Goal: Task Accomplishment & Management: Use online tool/utility

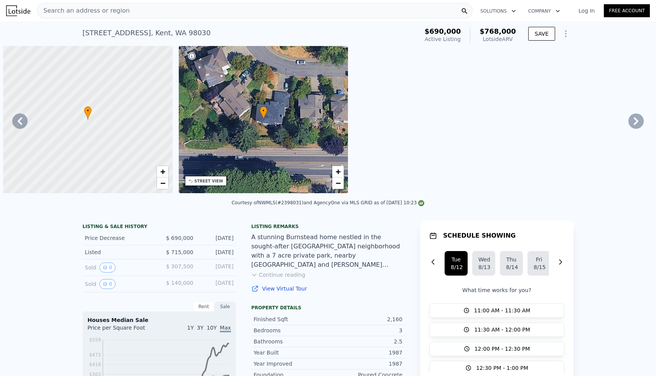
scroll to position [0, 4345]
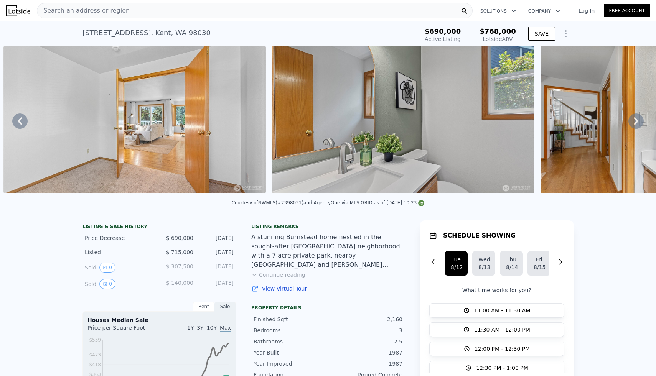
click at [210, 15] on div "Search an address or region" at bounding box center [255, 10] width 436 height 15
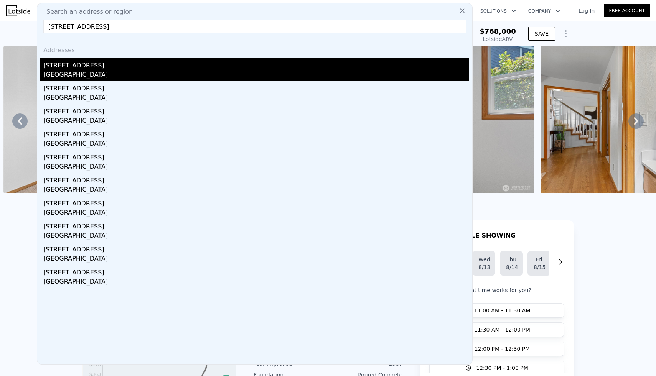
type input "[STREET_ADDRESS]"
click at [84, 67] on div "[STREET_ADDRESS]" at bounding box center [256, 64] width 426 height 12
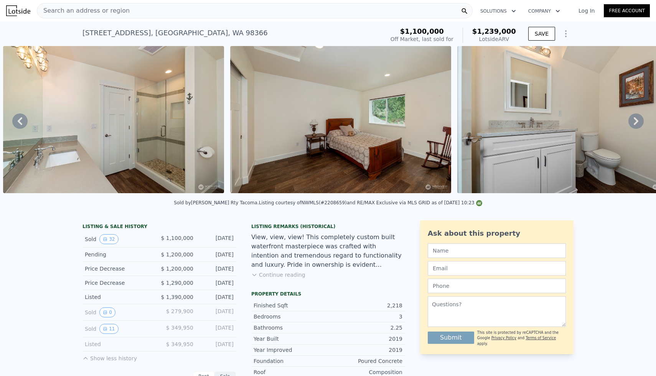
click at [162, 7] on div "Search an address or region" at bounding box center [255, 10] width 436 height 15
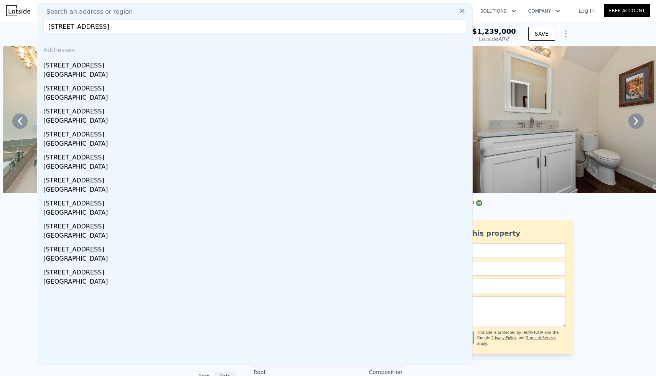
type input "[STREET_ADDRESS]"
click at [463, 11] on icon at bounding box center [462, 11] width 8 height 8
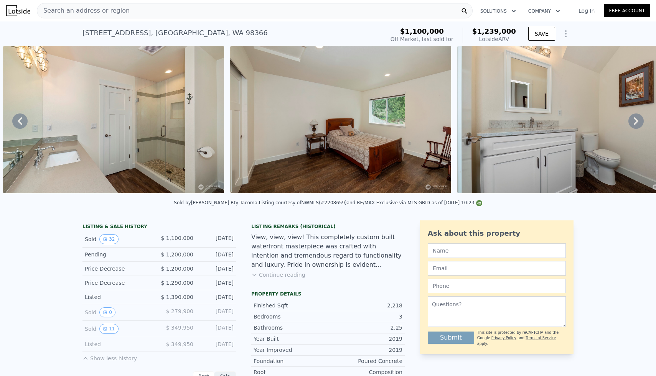
click at [151, 11] on div "Search an address or region" at bounding box center [255, 10] width 436 height 15
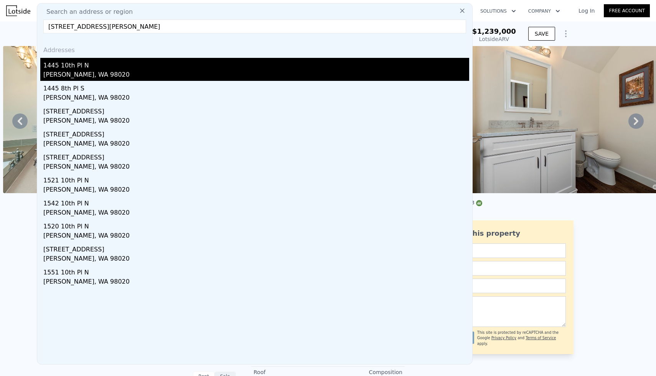
type input "[STREET_ADDRESS][PERSON_NAME]"
click at [74, 68] on div "1445 10th Pl N" at bounding box center [256, 64] width 426 height 12
type input "4"
type input "6"
type input "2.5"
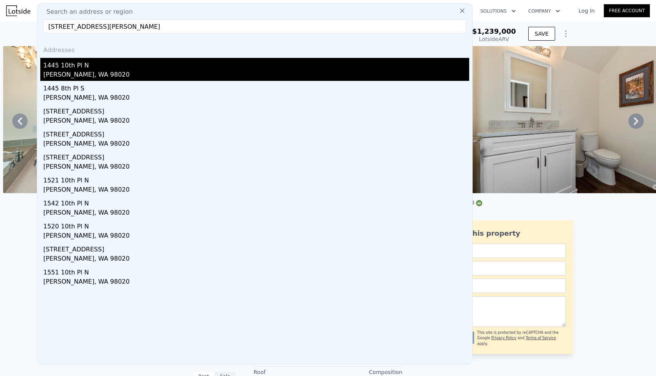
type input "4.5"
type input "2953"
type input "4686"
type input "13068"
type input "33106"
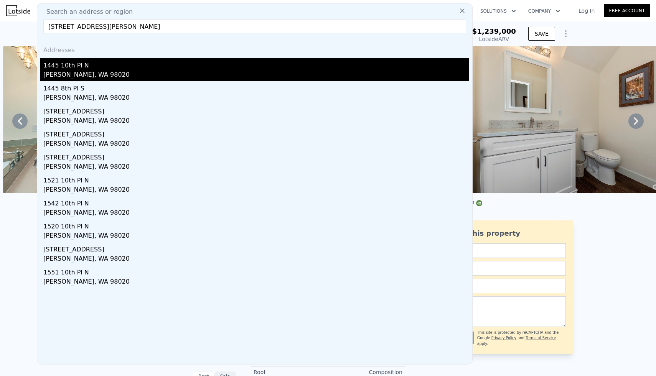
type input "$ 1,962,000"
type input "8"
type input "$ 30,004"
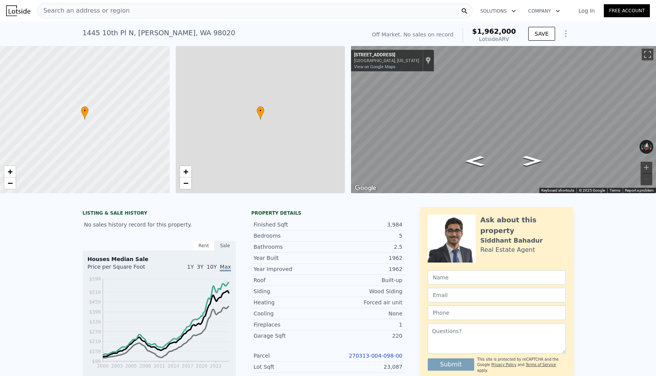
scroll to position [0, 3]
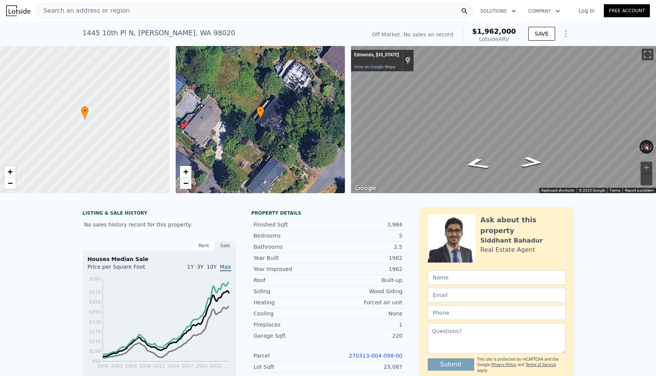
click at [190, 185] on link "−" at bounding box center [186, 184] width 12 height 12
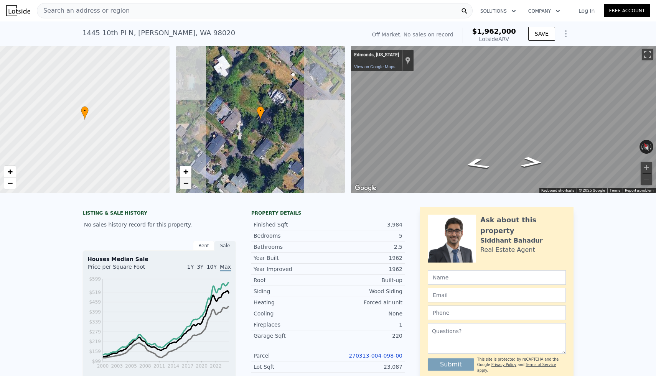
click at [190, 185] on link "−" at bounding box center [186, 184] width 12 height 12
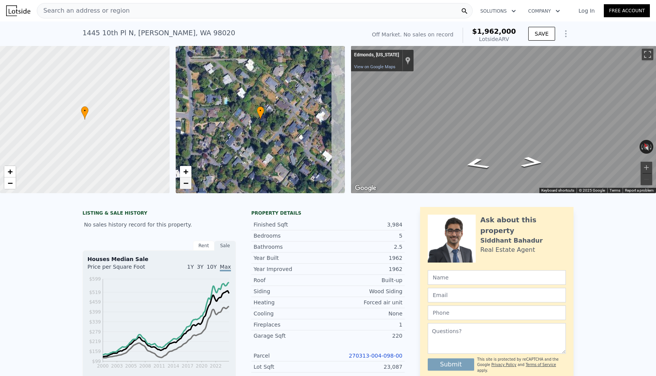
click at [190, 185] on link "−" at bounding box center [186, 184] width 12 height 12
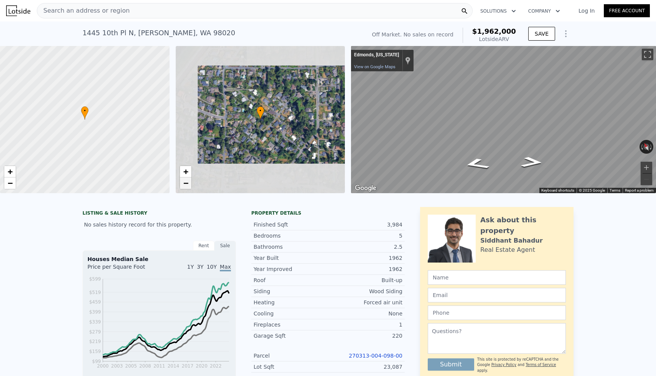
click at [190, 185] on link "−" at bounding box center [186, 184] width 12 height 12
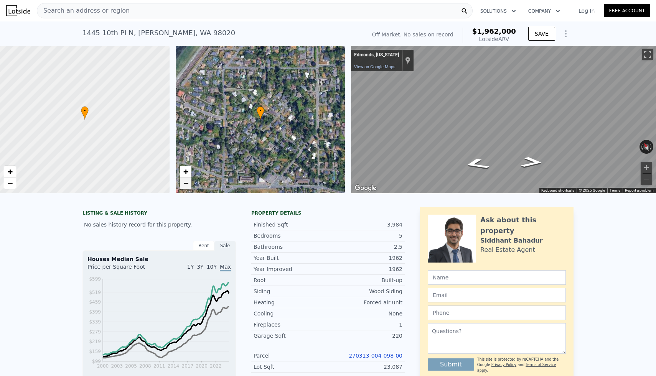
click at [190, 185] on link "−" at bounding box center [186, 184] width 12 height 12
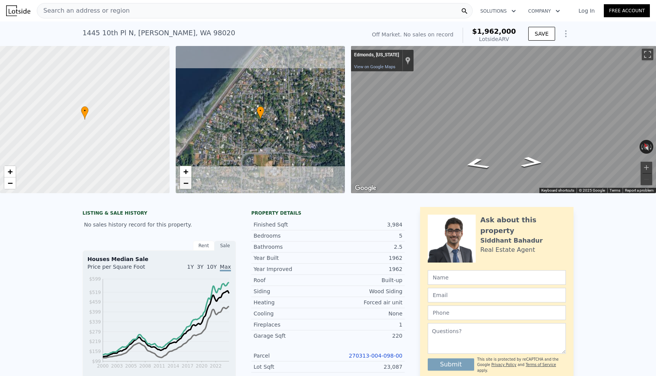
click at [190, 185] on link "−" at bounding box center [186, 184] width 12 height 12
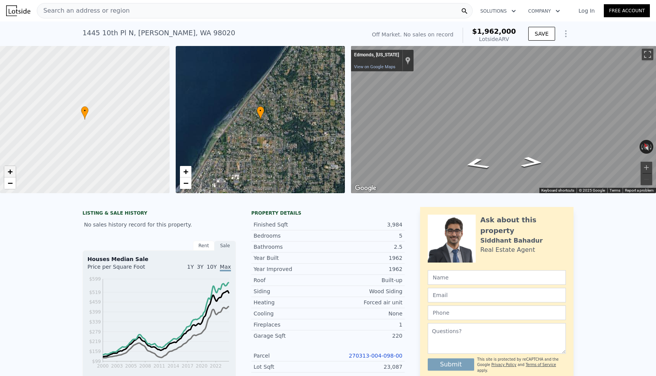
click at [8, 171] on span "+" at bounding box center [10, 172] width 5 height 10
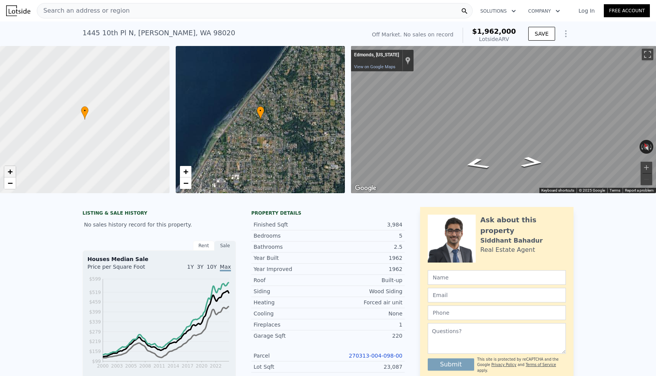
click at [8, 171] on span "+" at bounding box center [10, 172] width 5 height 10
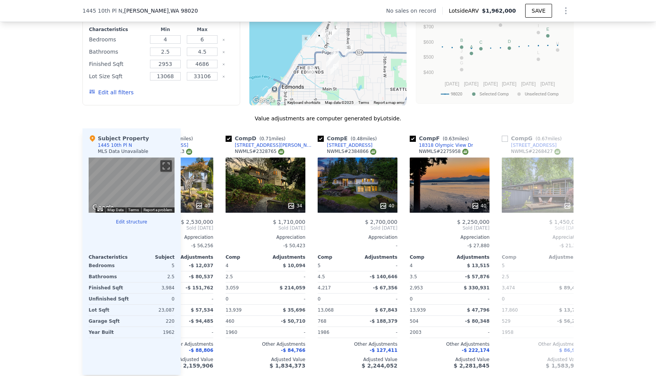
scroll to position [0, 242]
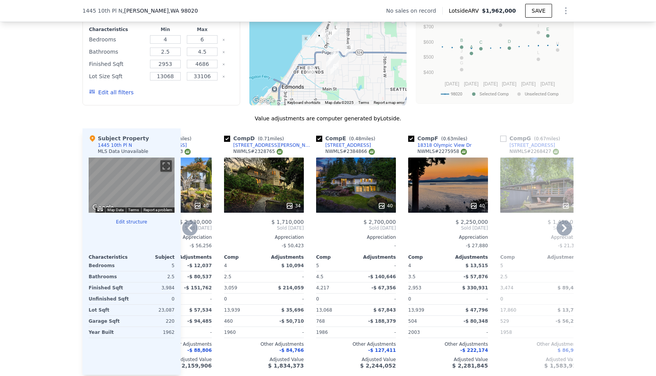
click at [383, 207] on icon at bounding box center [382, 206] width 8 height 8
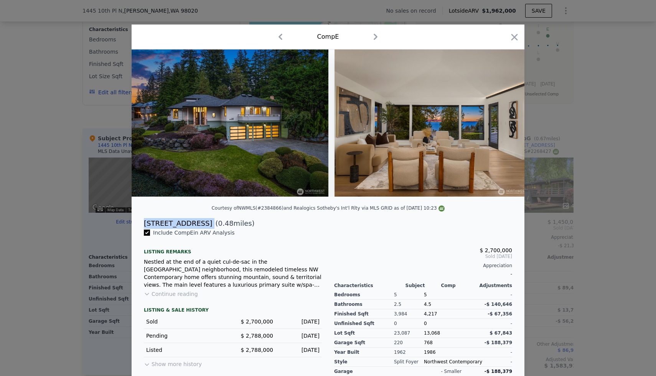
drag, startPoint x: 143, startPoint y: 222, endPoint x: 196, endPoint y: 223, distance: 52.9
click at [196, 223] on div "[STREET_ADDRESS] ( 0.48 miles)" at bounding box center [328, 223] width 380 height 11
copy div "[STREET_ADDRESS]"
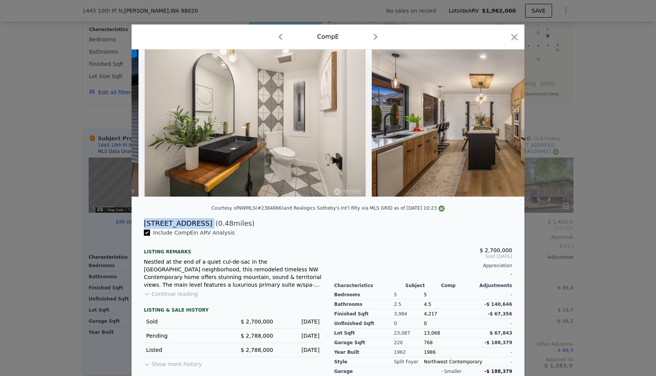
scroll to position [0, 2021]
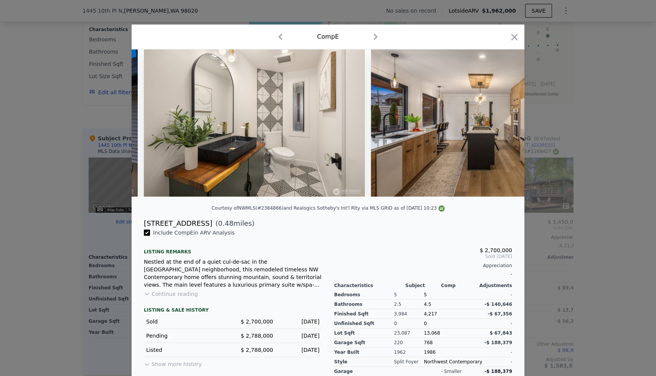
click at [608, 97] on div at bounding box center [328, 188] width 656 height 376
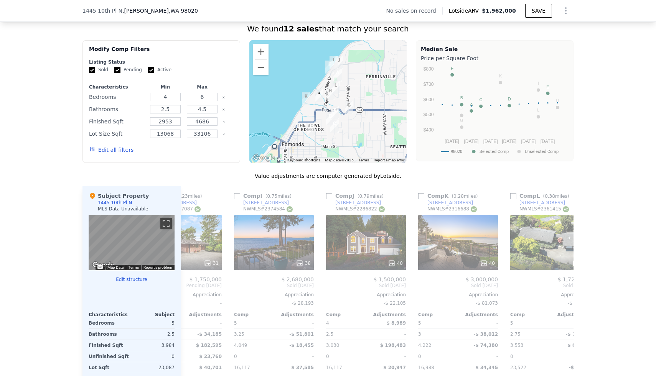
scroll to position [580, 0]
click at [261, 49] on button "Zoom in" at bounding box center [260, 51] width 15 height 15
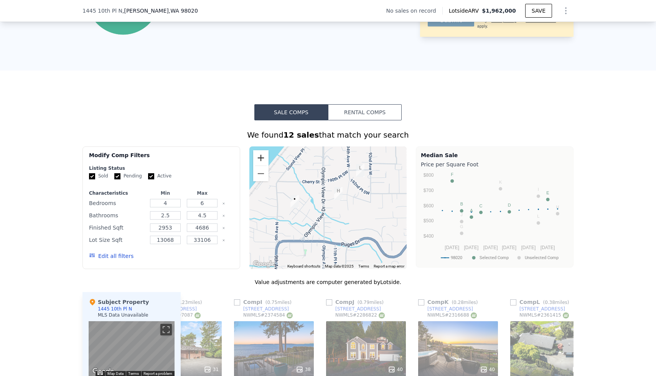
scroll to position [468, 0]
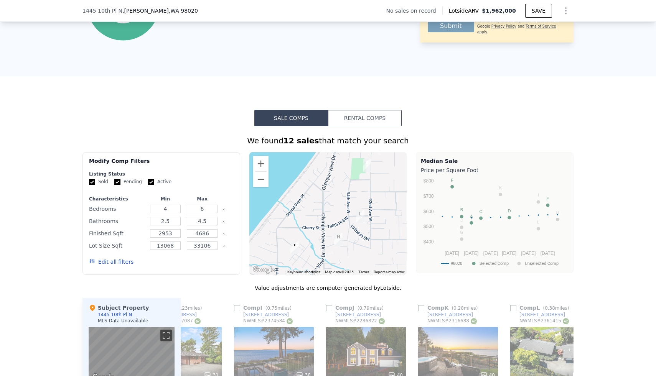
drag, startPoint x: 331, startPoint y: 199, endPoint x: 331, endPoint y: 252, distance: 52.9
click at [331, 252] on div at bounding box center [328, 213] width 158 height 123
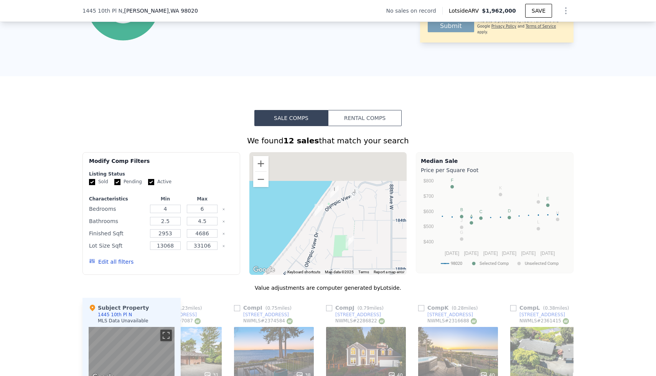
drag, startPoint x: 362, startPoint y: 210, endPoint x: 341, endPoint y: 275, distance: 67.2
click at [341, 275] on div "We found 12 sales that match your search Filters Map Prices Modify Comp Filters…" at bounding box center [327, 346] width 491 height 423
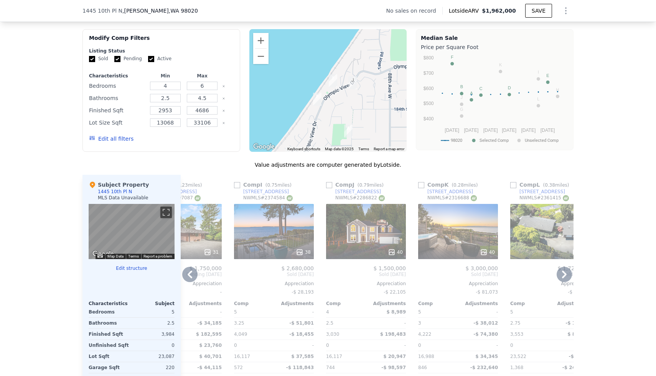
scroll to position [595, 0]
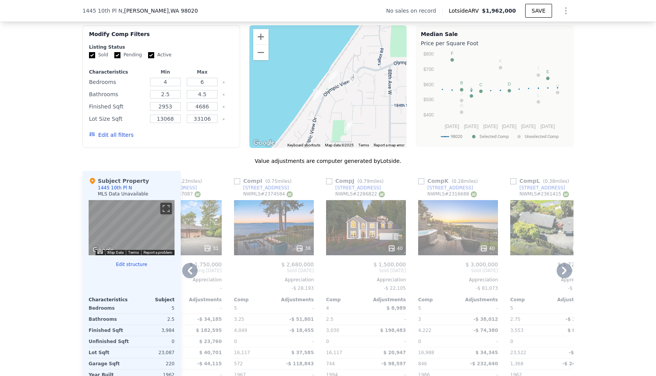
click at [298, 247] on icon at bounding box center [300, 249] width 8 height 8
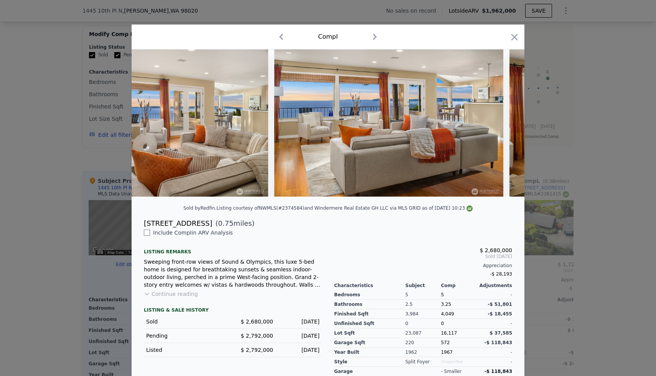
scroll to position [0, 1472]
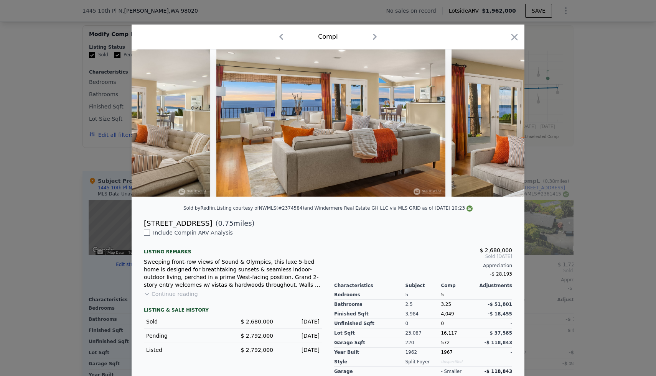
click at [587, 130] on div at bounding box center [328, 188] width 656 height 376
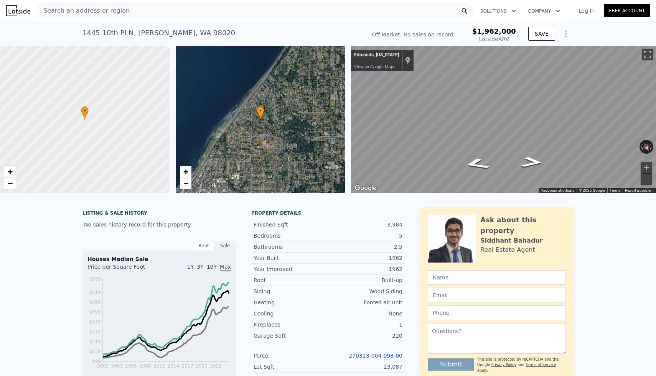
click at [234, 13] on div "Search an address or region" at bounding box center [255, 10] width 436 height 15
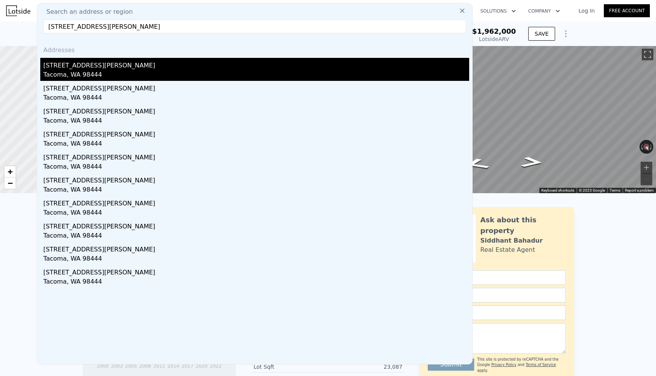
type input "[STREET_ADDRESS][PERSON_NAME]"
click at [80, 70] on div "Tacoma, WA 98444" at bounding box center [256, 75] width 426 height 11
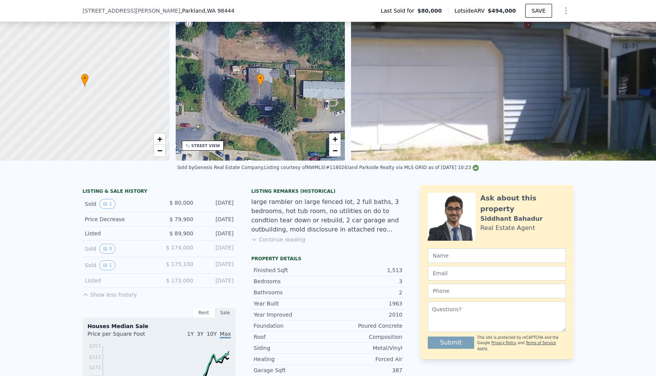
scroll to position [45, 0]
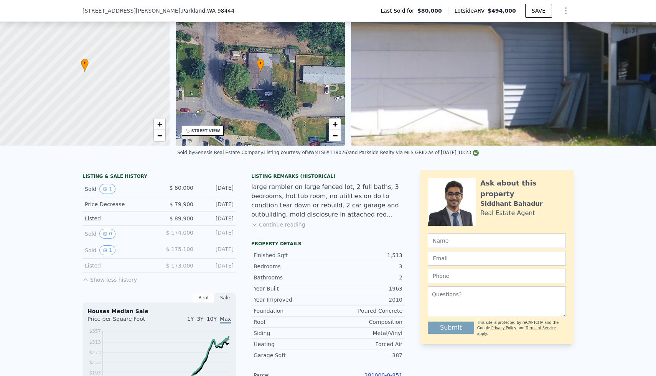
click at [283, 222] on button "Continue reading" at bounding box center [278, 225] width 54 height 8
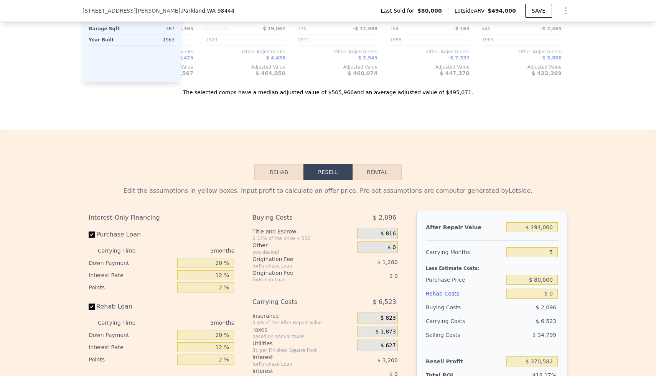
scroll to position [1040, 0]
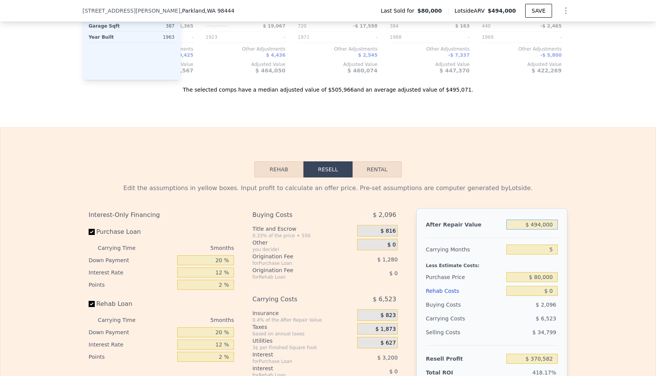
click at [542, 227] on input "$ 494,000" at bounding box center [531, 225] width 51 height 10
type input "$ 5"
type input "-$ 88,341"
type input "$ 50"
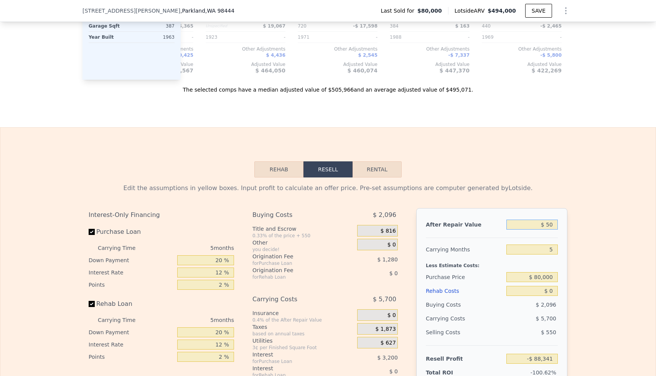
type input "-$ 88,299"
type input "$ 500"
type input "-$ 87,883"
type input "$ 5,000"
type input "-$ 83,701"
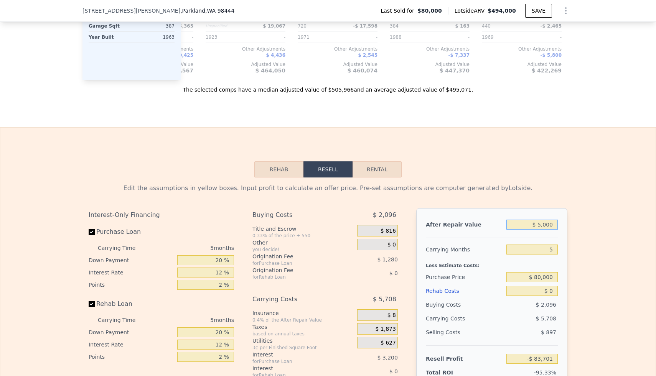
type input "$ 50,000"
type input "-$ 41,896"
type input "$ 500,000"
type input "$ 376,156"
type input "$ 500,000"
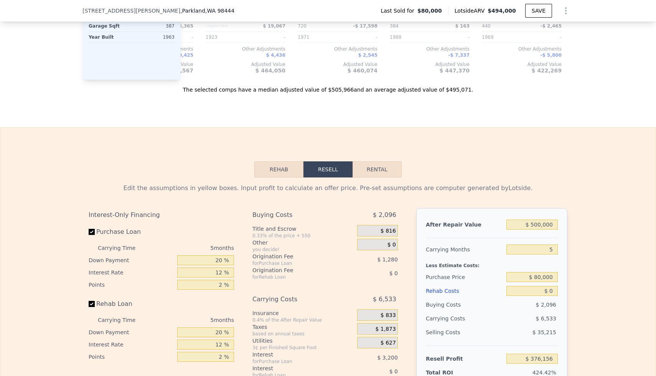
click at [597, 161] on div "Rehab Resell Rental Edit the assumptions in yellow boxes. Input profit to calcu…" at bounding box center [328, 312] width 656 height 370
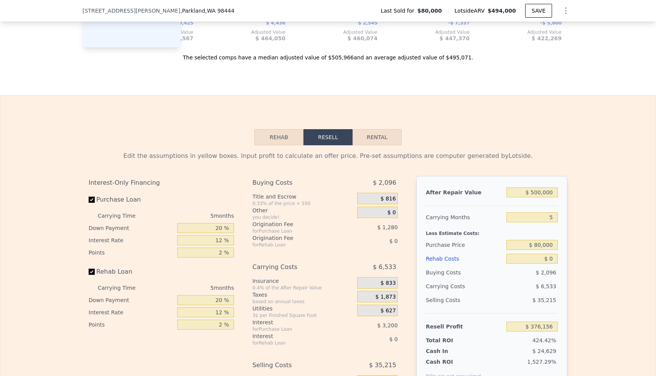
scroll to position [1084, 0]
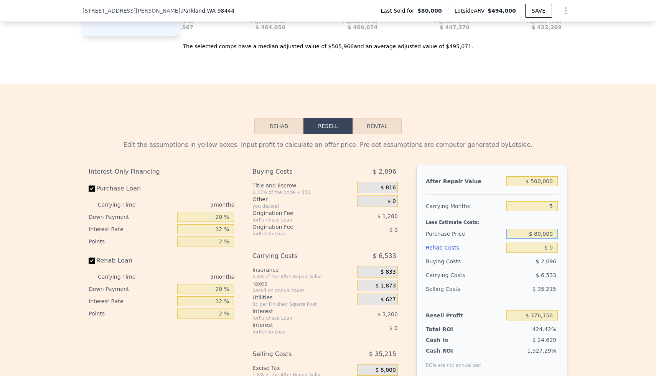
click at [550, 238] on input "$ 80,000" at bounding box center [531, 234] width 51 height 10
type input "$ 220,000"
click at [595, 229] on div "Edit the assumptions in yellow boxes. Input profit to calculate an offer price.…" at bounding box center [327, 276] width 655 height 285
type input "$ 227,849"
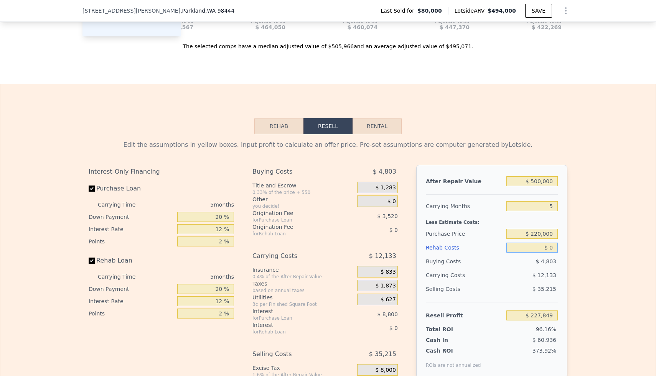
click at [549, 250] on input "$ 0" at bounding box center [531, 248] width 51 height 10
type input "$ 20"
type input "$ 227,829"
type input "$ 200"
type input "$ 227,636"
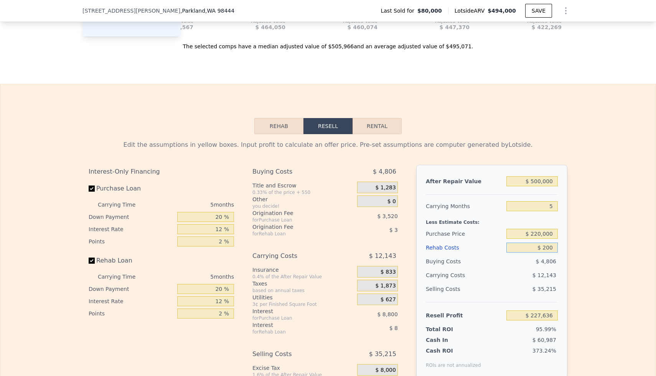
type input "$ 2,000"
type input "$ 225,737"
type input "$ 20,000"
type input "$ 206,729"
type input "$ 200,000"
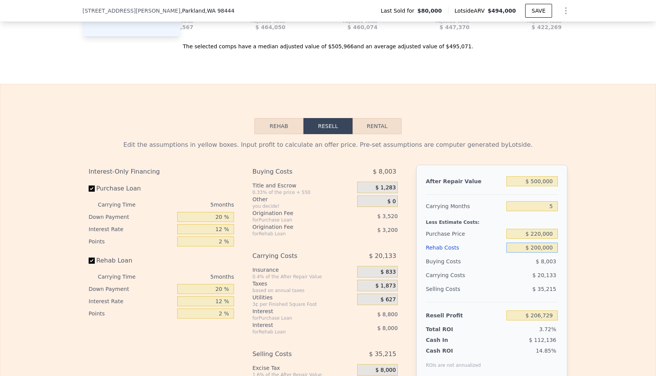
type input "$ 16,649"
type input "$ 200,000"
click at [600, 256] on div "Edit the assumptions in yellow boxes. Input profit to calculate an offer price.…" at bounding box center [327, 276] width 655 height 285
type input "$ 494,000"
type input "$ 0"
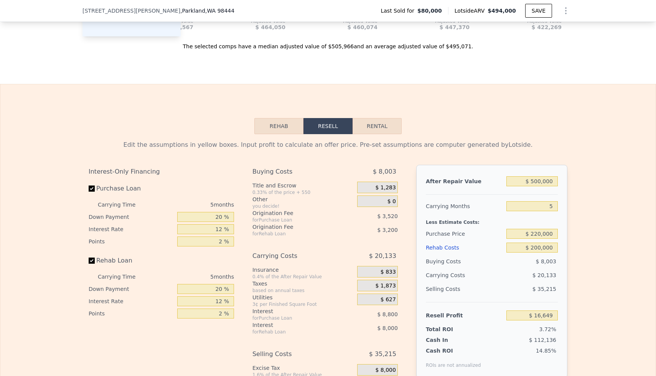
type input "$ 370,582"
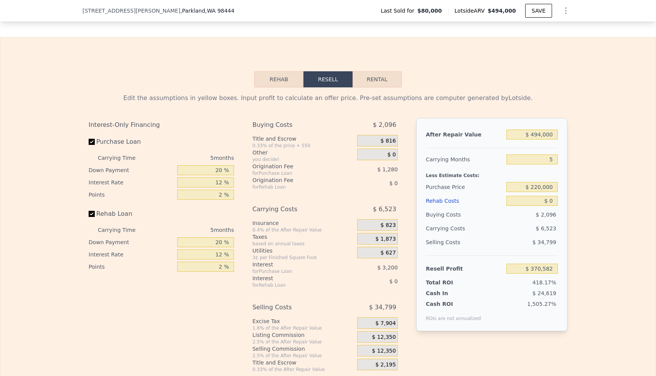
scroll to position [1133, 0]
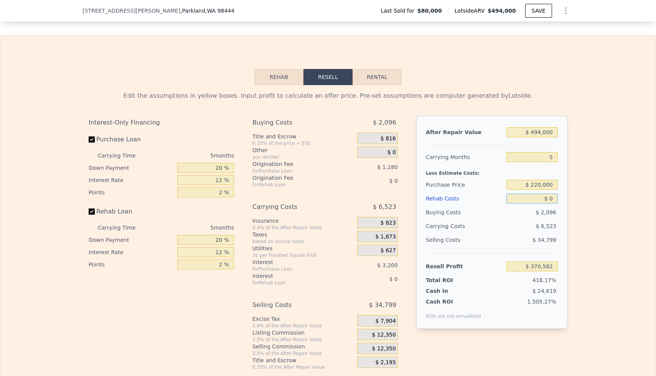
click at [548, 197] on input "$ 0" at bounding box center [531, 199] width 51 height 10
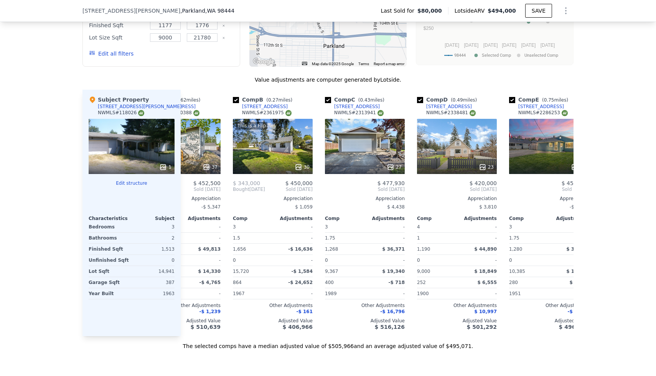
scroll to position [0, 50]
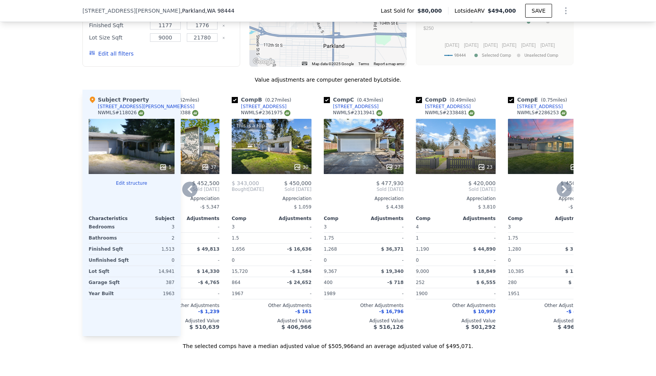
click at [300, 166] on icon at bounding box center [297, 167] width 8 height 8
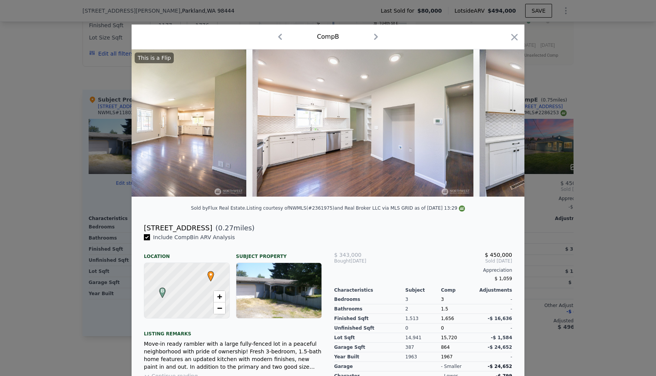
scroll to position [0, 1017]
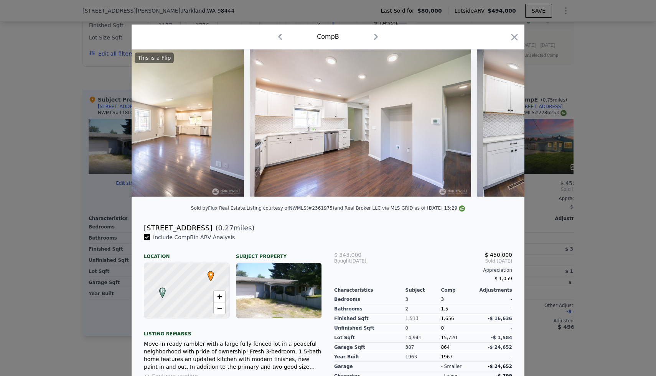
click at [583, 102] on div at bounding box center [328, 188] width 656 height 376
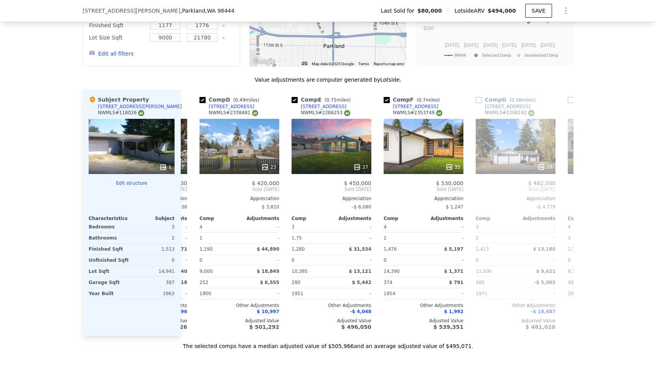
scroll to position [0, 269]
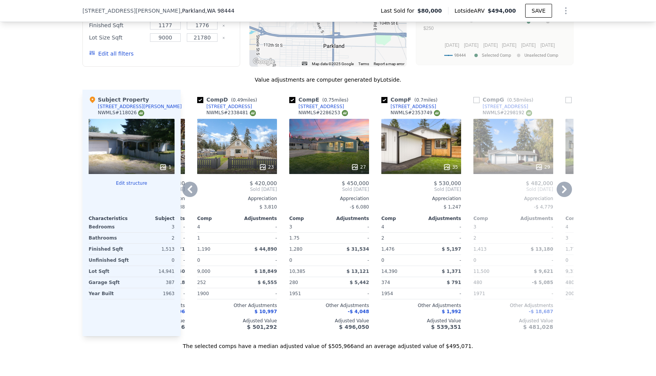
click at [446, 169] on icon at bounding box center [447, 167] width 8 height 8
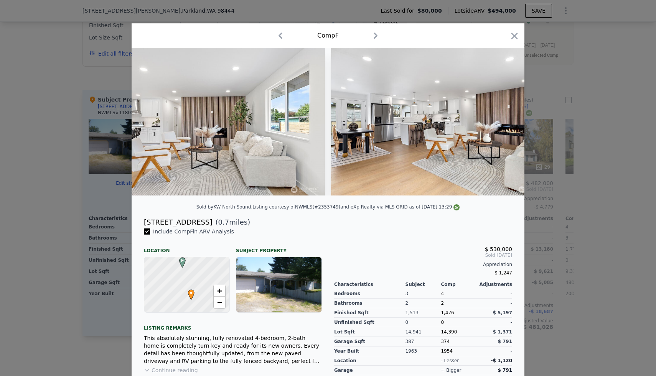
scroll to position [0, 2248]
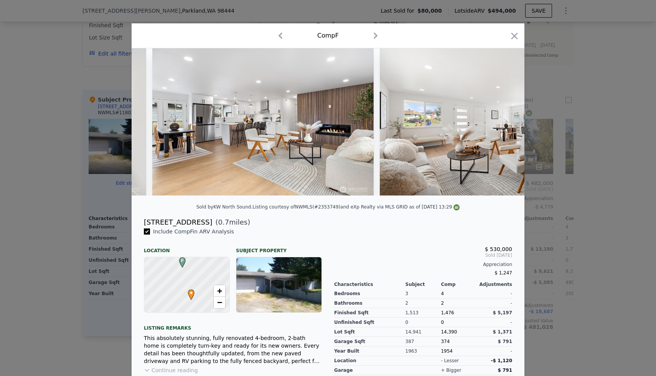
click at [588, 91] on div at bounding box center [328, 188] width 656 height 376
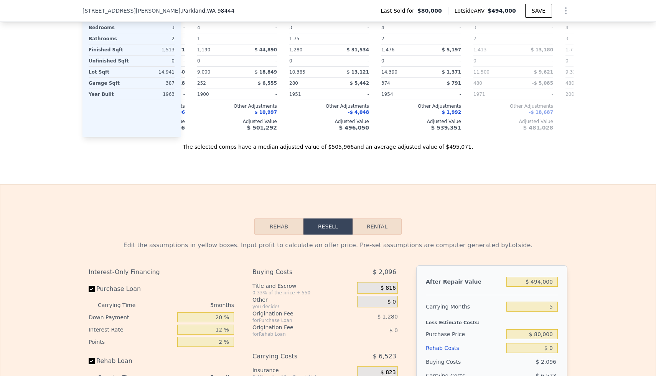
scroll to position [975, 0]
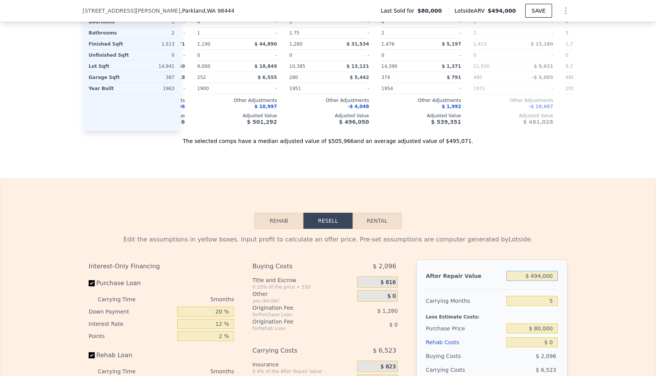
click at [540, 273] on input "$ 494,000" at bounding box center [531, 276] width 51 height 10
type input "$ 5"
type input "-$ 88,341"
type input "$ 52"
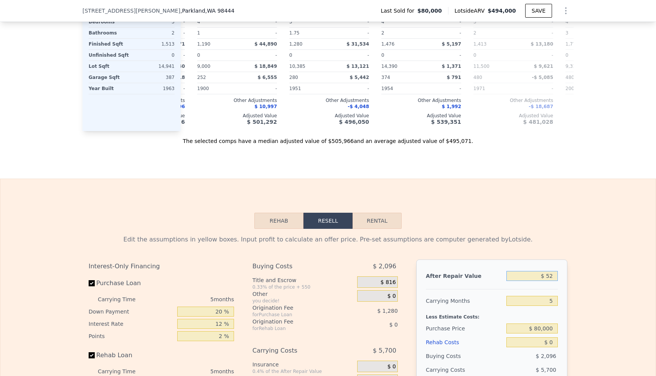
type input "-$ 88,297"
type input "$ 520"
type input "-$ 87,863"
type input "$ 5,200"
type input "-$ 83,515"
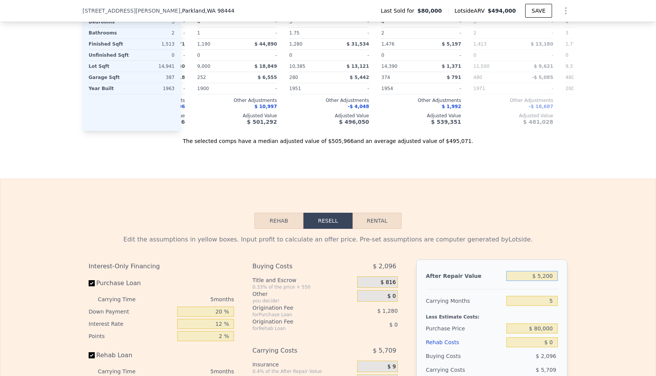
type input "$ 52,000"
type input "-$ 40,038"
type input "$ 520,000"
type input "$ 394,735"
type input "$ 520,000"
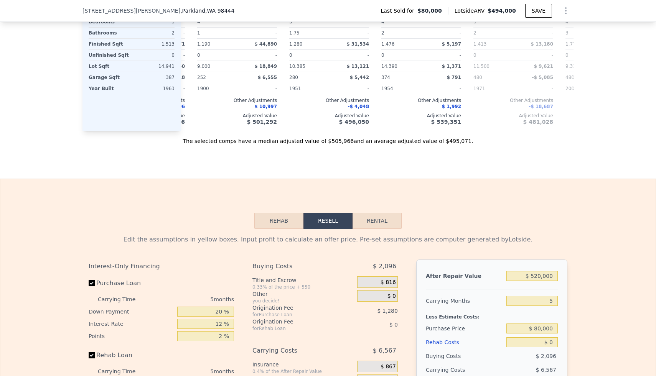
click at [626, 221] on div "Rehab Resell Rental Edit the assumptions in yellow boxes. Input profit to calcu…" at bounding box center [328, 364] width 656 height 370
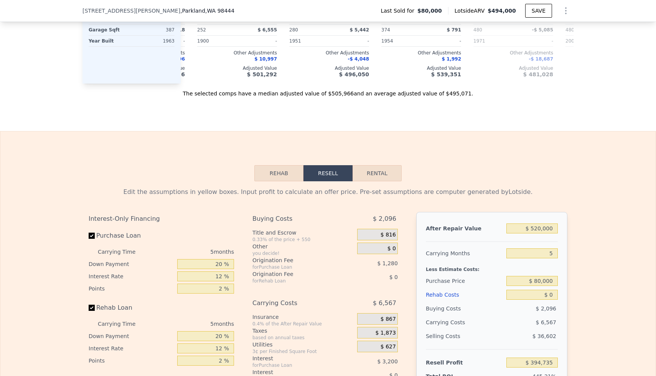
scroll to position [1027, 0]
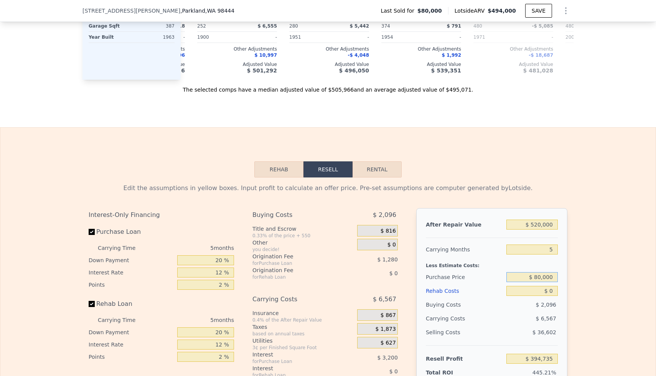
click at [545, 275] on input "$ 80,000" at bounding box center [531, 277] width 51 height 10
type input "$ 220,000"
click at [550, 294] on input "$ 0" at bounding box center [531, 291] width 51 height 10
type input "$ 246,428"
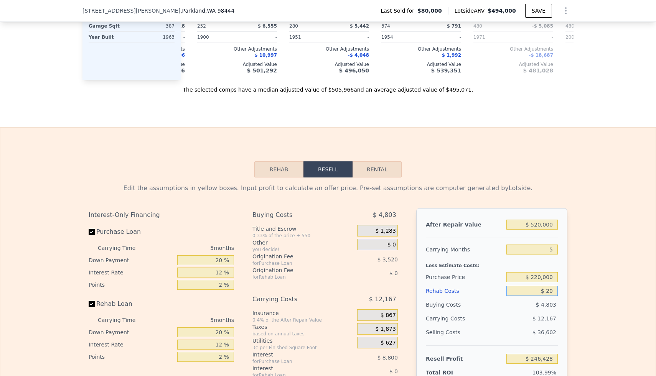
type input "$ 200"
type input "$ 246,215"
type input "$ 2,000"
type input "$ 244,316"
type input "$ 20,000"
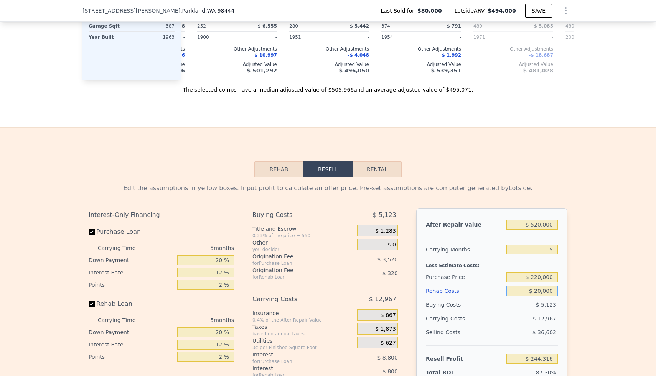
type input "$ 225,308"
type input "$ 200,000"
type input "$ 35,228"
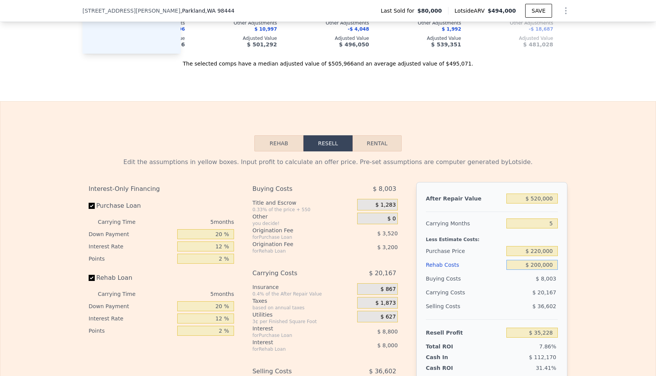
scroll to position [1058, 0]
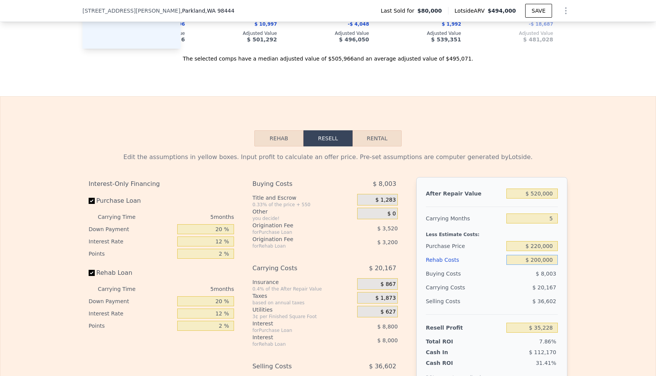
click at [549, 260] on input "$ 200,000" at bounding box center [531, 260] width 51 height 10
type input "$ 2"
type input "$ 246,426"
type input "$ 25"
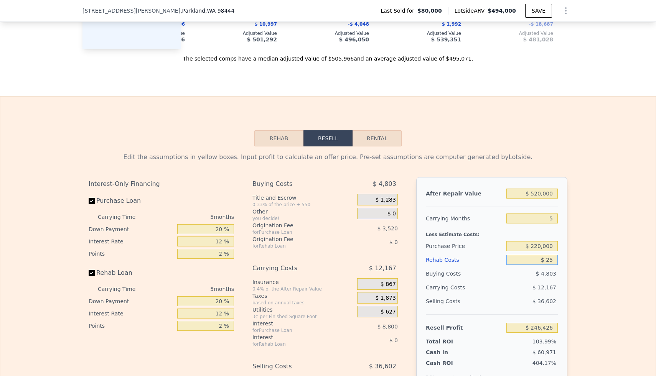
type input "$ 246,403"
type input "$ 250"
type input "$ 246,164"
type input "$ 2,500"
type input "$ 243,788"
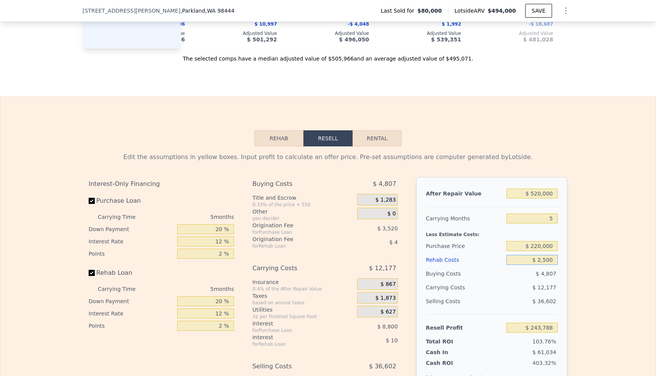
type input "$ 25,000"
type input "$ 220,028"
type input "$ 250,000"
type input "-$ 17,572"
click at [585, 273] on div "Edit the assumptions in yellow boxes. Input profit to calculate an offer price.…" at bounding box center [327, 288] width 655 height 285
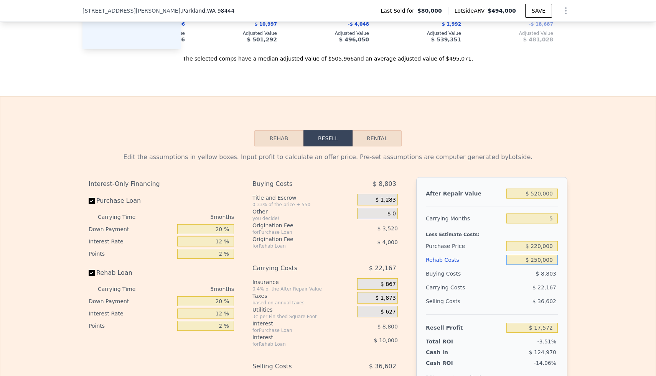
click at [539, 260] on input "$ 250,000" at bounding box center [531, 260] width 51 height 10
type input "$ 2"
type input "$ 246,426"
type input "$ 20"
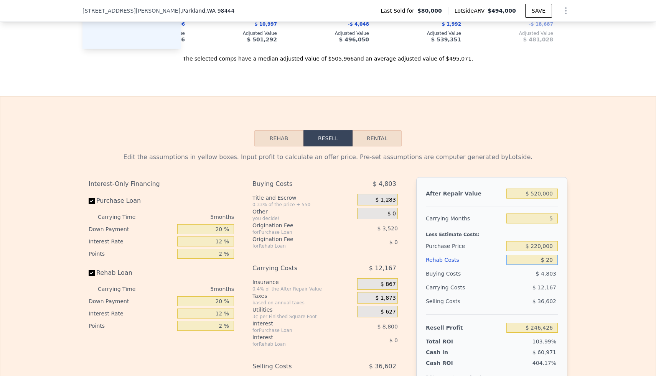
type input "$ 246,408"
type input "$ 200"
type input "$ 246,215"
type input "$ 2,000"
type input "$ 244,316"
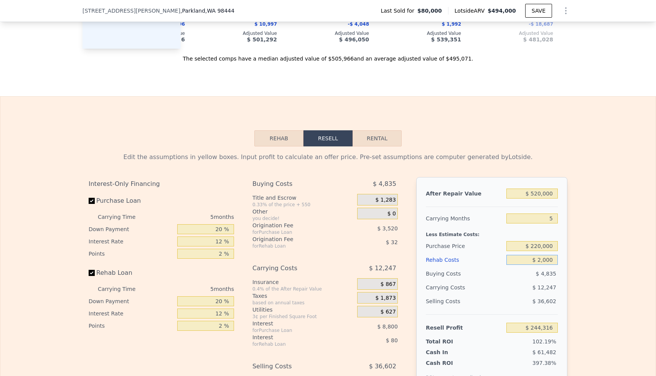
type input "$ 20,000"
type input "$ 225,308"
type input "$ 00"
type input "$ 494,000"
type input "$ 370,582"
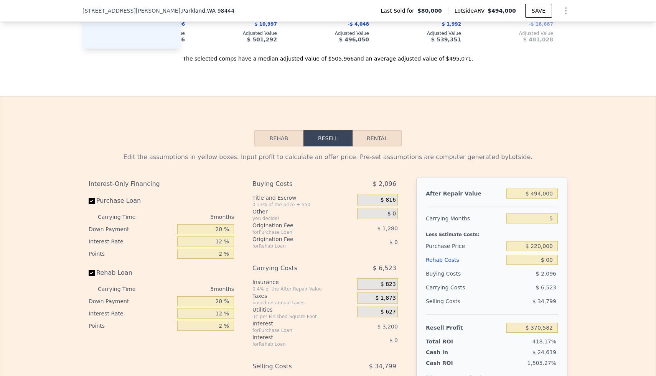
click at [579, 271] on div "Edit the assumptions in yellow boxes. Input profit to calculate an offer price.…" at bounding box center [327, 288] width 655 height 285
click at [549, 261] on input "$ 0" at bounding box center [531, 260] width 51 height 10
type input "$ 200"
type input "$ 370,369"
type input "$ 2,000"
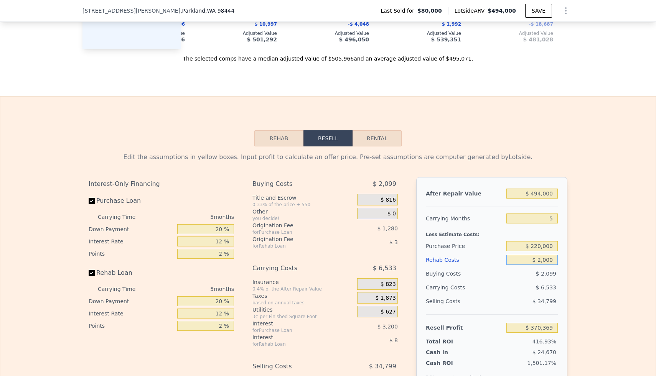
type input "$ 368,470"
type input "$ 20,000"
type input "$ 349,462"
type input "$ 200,000"
type input "$ 159,382"
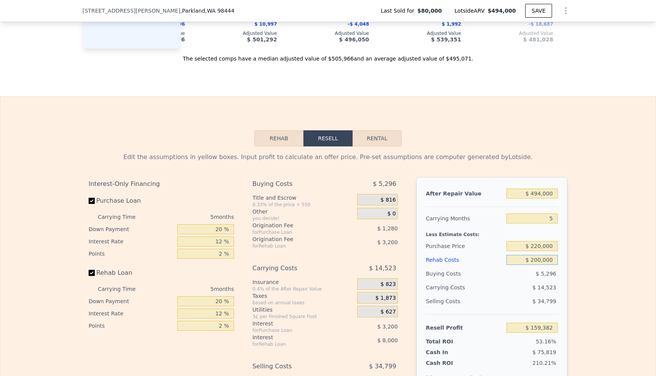
type input "$ 200,000"
click at [568, 262] on div "Edit the assumptions in yellow boxes. Input profit to calculate an offer price.…" at bounding box center [327, 288] width 491 height 285
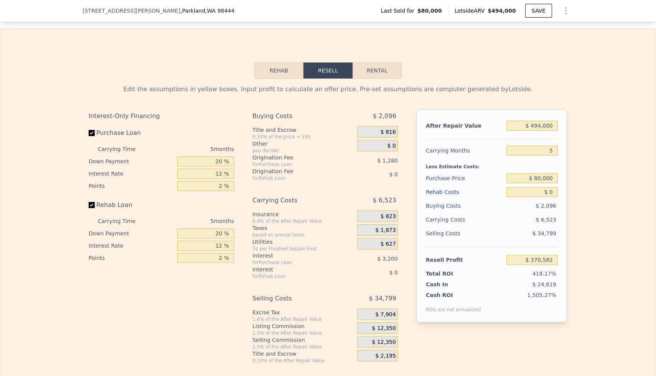
scroll to position [1174, 0]
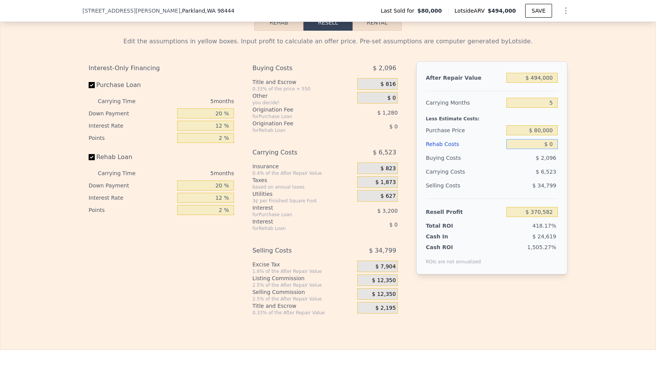
click at [549, 145] on input "$ 0" at bounding box center [531, 144] width 51 height 10
type input "$ 200"
type input "$ 370,369"
type input "$ 2,000"
type input "$ 368,470"
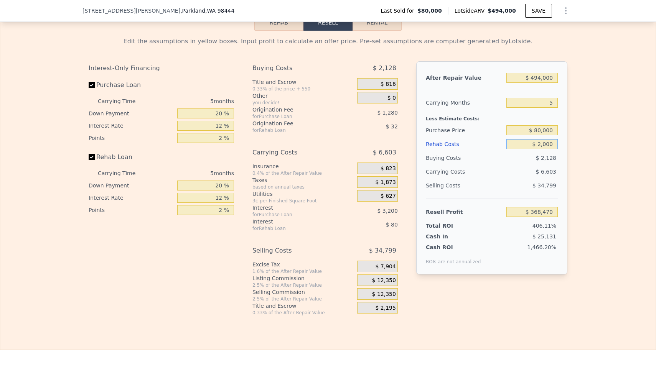
type input "$ 20,000"
type input "$ 349,462"
type input "$ 200,000"
type input "$ 159,382"
type input "$ 2,000,000"
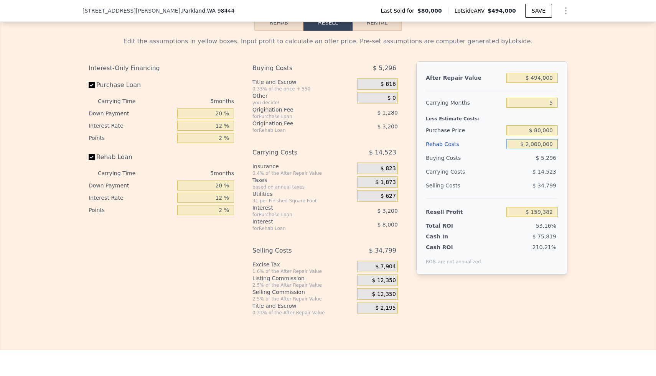
type input "-$ 1,741,418"
type input "$ 200,000"
type input "$ 159,382"
type input "$ 200,000"
click at [546, 129] on input "$ 80,000" at bounding box center [531, 130] width 51 height 10
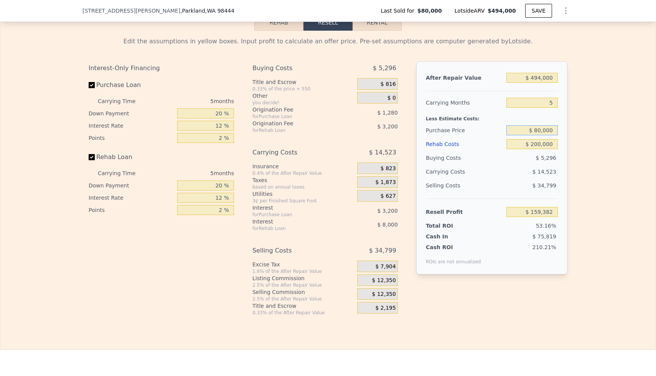
click at [546, 129] on input "$ 80,000" at bounding box center [531, 130] width 51 height 10
type input "$ 220,000"
click at [588, 140] on div "Edit the assumptions in yellow boxes. Input profit to calculate an offer price.…" at bounding box center [327, 173] width 655 height 285
type input "$ 11,075"
click at [540, 80] on input "$ 494,000" at bounding box center [531, 78] width 51 height 10
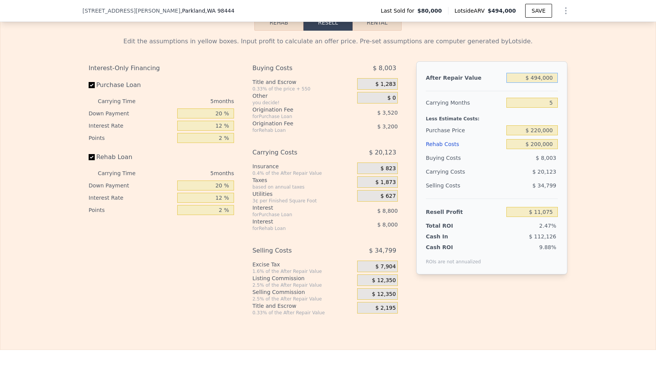
click at [540, 80] on input "$ 494,000" at bounding box center [531, 78] width 51 height 10
type input "$ 5"
type input "-$ 447,848"
type input "$ 52"
type input "-$ 447,804"
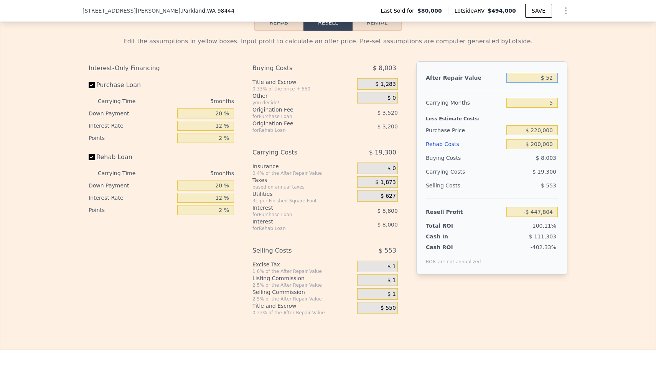
type input "$ 520"
type input "-$ 447,370"
type input "$ 5,200"
type input "-$ 443,022"
type input "$ 52,000"
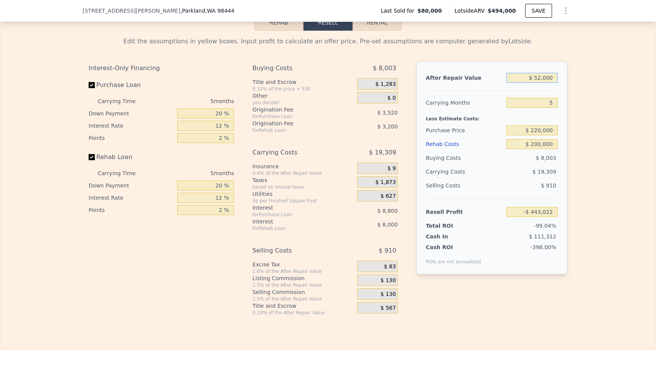
type input "-$ 399,545"
type input "$ 520,000"
type input "$ 35,228"
type input "$ 520,000"
click at [592, 84] on div "Edit the assumptions in yellow boxes. Input profit to calculate an offer price.…" at bounding box center [327, 173] width 655 height 285
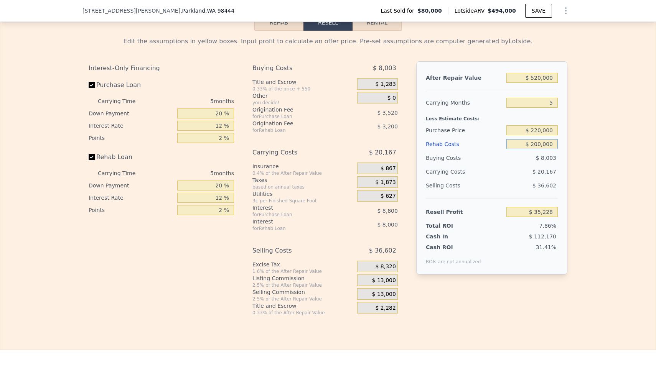
click at [542, 145] on input "$ 200,000" at bounding box center [531, 144] width 51 height 10
click at [543, 133] on input "$ 220,000" at bounding box center [531, 130] width 51 height 10
type input "$ 175,000"
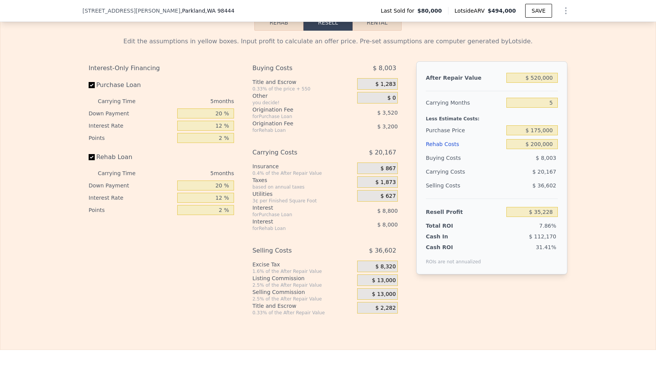
click at [599, 128] on div "Edit the assumptions in yellow boxes. Input profit to calculate an offer price.…" at bounding box center [327, 173] width 655 height 285
type input "$ 82,898"
click at [546, 131] on input "$ 175,000" at bounding box center [531, 130] width 51 height 10
type input "$ 180,000"
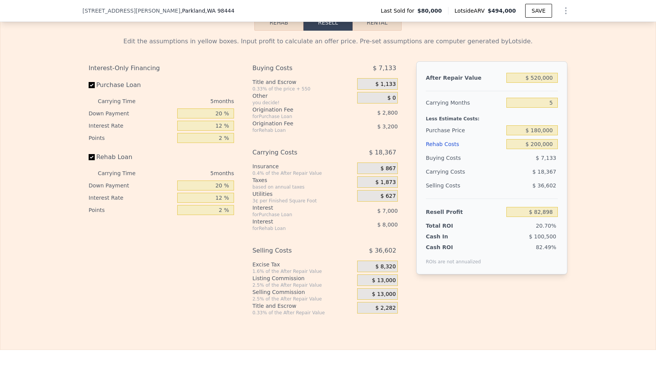
click at [588, 128] on div "Edit the assumptions in yellow boxes. Input profit to calculate an offer price.…" at bounding box center [327, 173] width 655 height 285
type input "$ 77,602"
click at [545, 129] on input "$ 180,000" at bounding box center [531, 130] width 51 height 10
type input "$ 494,000"
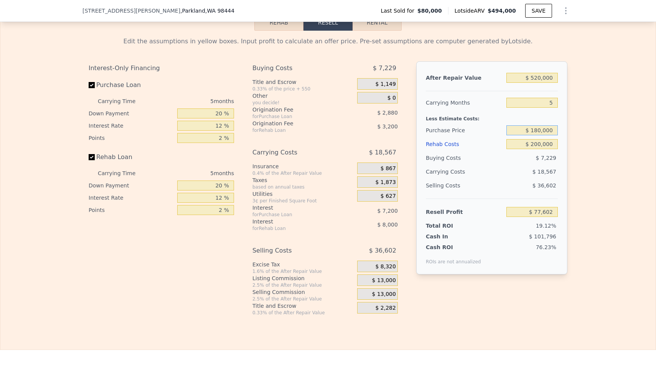
type input "$ 0"
type input "$ 370,582"
type input "$ 195,000"
click at [579, 133] on div "Edit the assumptions in yellow boxes. Input profit to calculate an offer price.…" at bounding box center [327, 173] width 655 height 285
type input "$ 248,759"
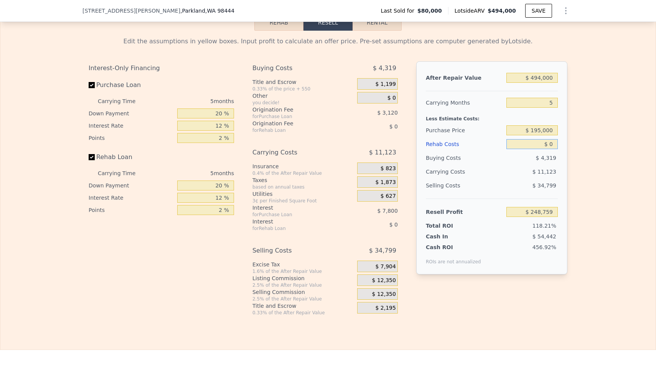
click at [550, 145] on input "$ 0" at bounding box center [531, 144] width 51 height 10
type input "$ 20"
type input "$ 248,739"
type input "$ 200"
type input "$ 248,546"
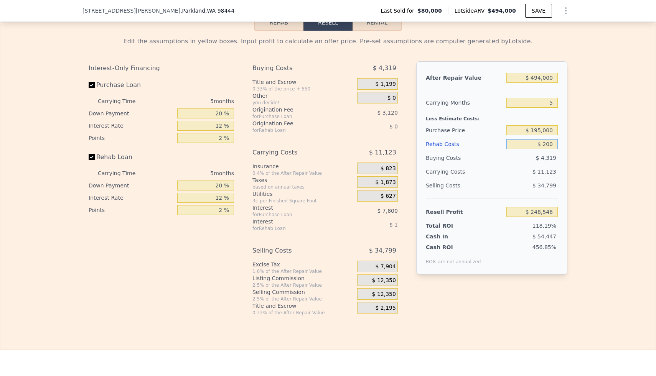
type input "$ 2,000"
type input "$ 246,647"
type input "$ 20,000"
type input "$ 227,639"
type input "$ 200,000"
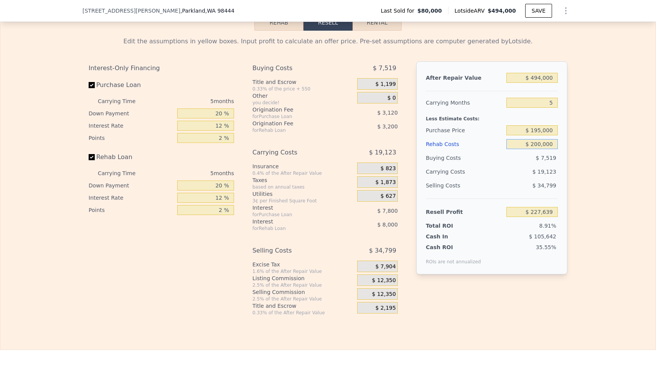
type input "$ 37,559"
type input "$ 200,000"
click at [600, 146] on div "Edit the assumptions in yellow boxes. Input profit to calculate an offer price.…" at bounding box center [327, 173] width 655 height 285
click at [545, 77] on input "$ 494,000" at bounding box center [531, 78] width 51 height 10
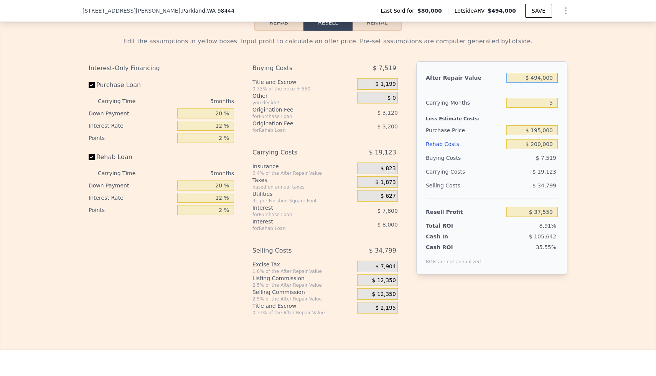
type input "$ 5"
type input "-$ 421,364"
type input "$ 52"
type input "-$ 421,320"
type input "$ 520"
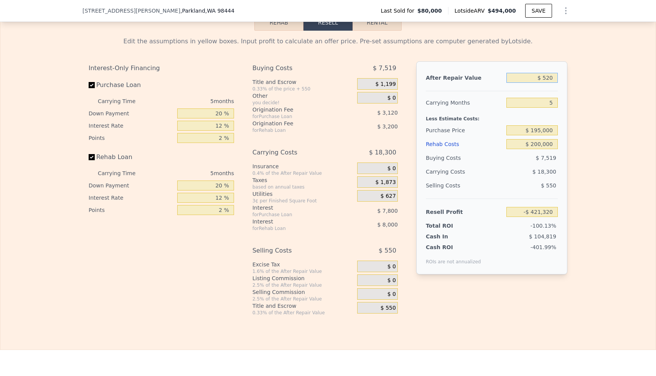
type input "-$ 420,886"
type input "$ 5,200"
type input "-$ 416,538"
type input "$ 52,000"
type input "-$ 373,061"
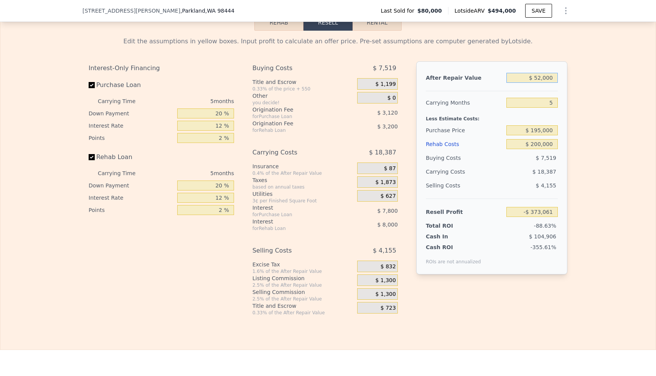
type input "$ 520,000"
type input "$ 61,712"
click at [618, 89] on div "Edit the assumptions in yellow boxes. Input profit to calculate an offer price.…" at bounding box center [327, 173] width 655 height 285
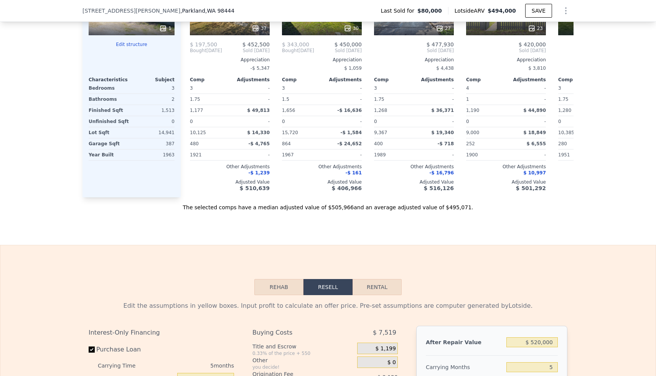
scroll to position [840, 0]
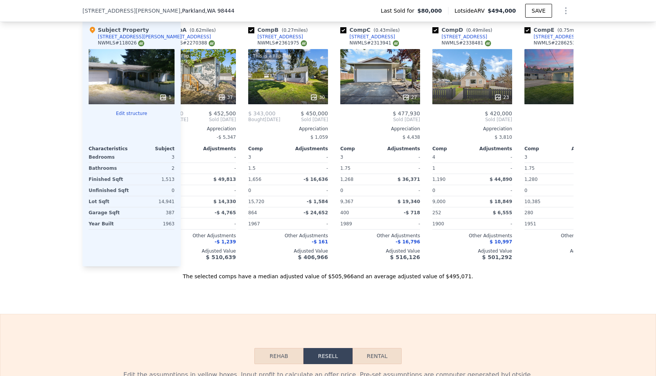
type input "$ 494,000"
type input "$ 0"
type input "$ 370,582"
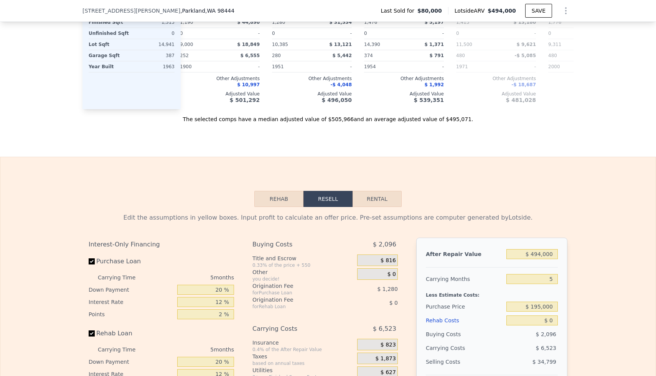
scroll to position [998, 0]
click at [543, 256] on input "$ 494,000" at bounding box center [531, 254] width 51 height 10
type input "$ 5"
type input "-$ 88,341"
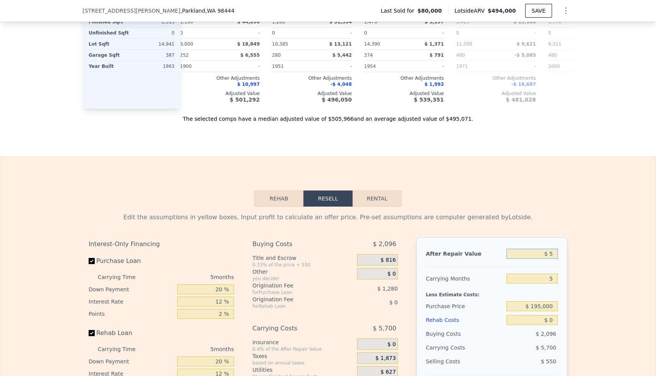
type input "$ 52"
type input "-$ 88,297"
type input "$ 520"
type input "-$ 87,863"
type input "$ 5,200"
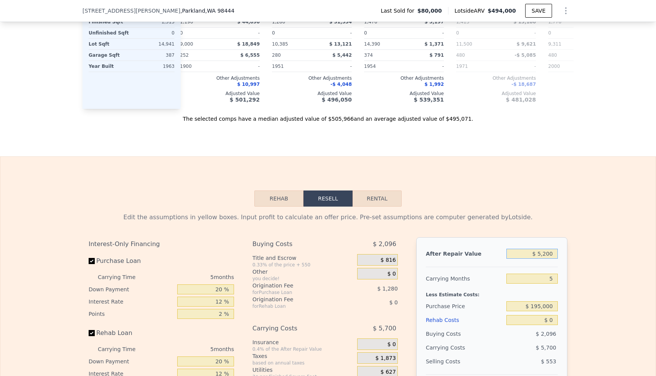
type input "-$ 83,515"
type input "$ 52,000"
type input "-$ 40,038"
type input "$ 520,000"
type input "$ 394,735"
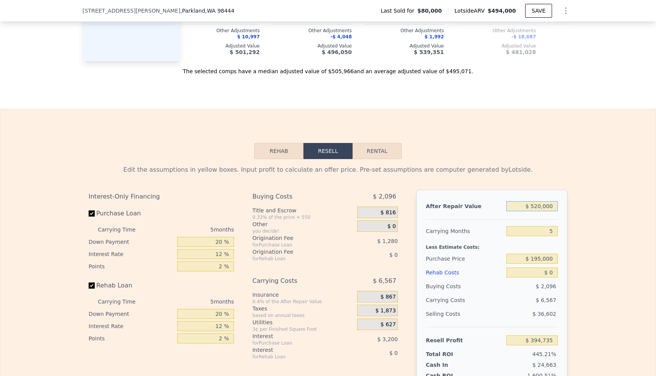
scroll to position [1054, 0]
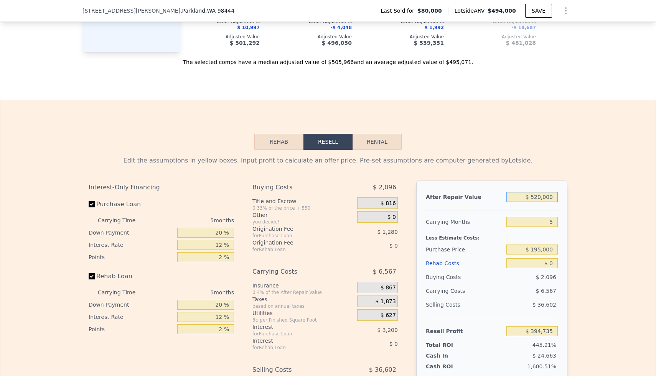
type input "$ 520,000"
click at [549, 265] on input "$ 0" at bounding box center [531, 263] width 51 height 10
type input "$ 20"
type input "$ 394,715"
type input "$ 200"
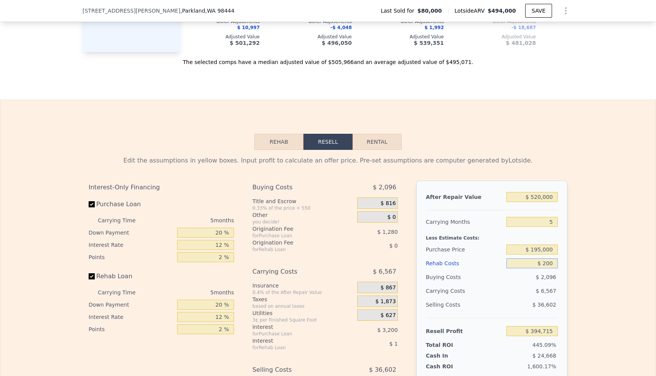
type input "$ 394,522"
type input "$ 2,000"
type input "$ 392,623"
type input "$ 20,000"
type input "$ 373,615"
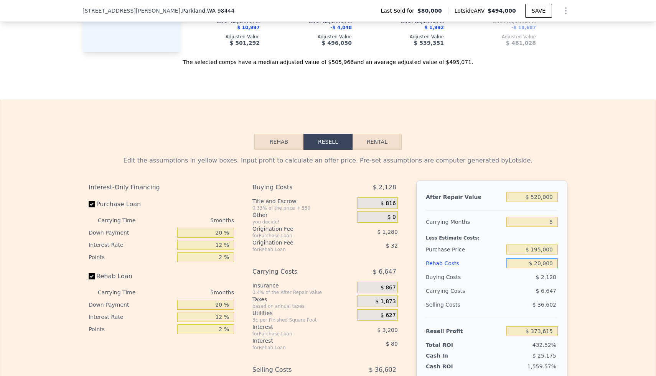
type input "$ 200,000"
type input "$ 183,535"
type input "$ 2,000,000"
type input "-$ 1,717,265"
type input "$ 200,000"
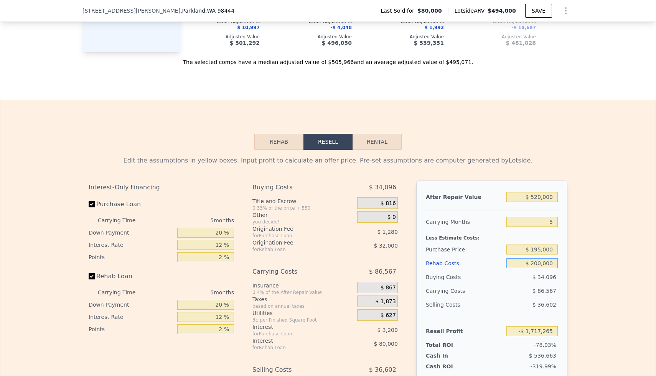
type input "$ 183,535"
type input "$ 200,000"
click at [597, 266] on div "Edit the assumptions in yellow boxes. Input profit to calculate an offer price.…" at bounding box center [327, 292] width 655 height 285
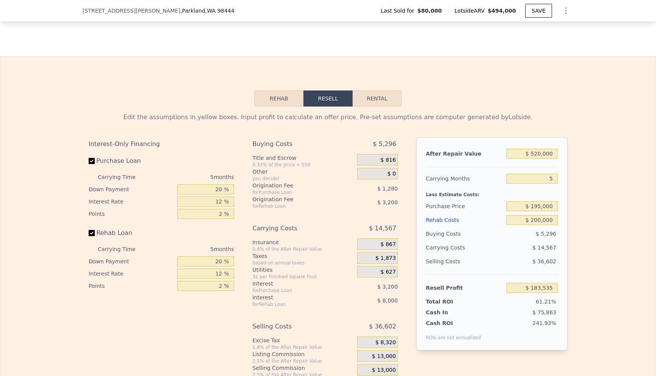
scroll to position [1107, 0]
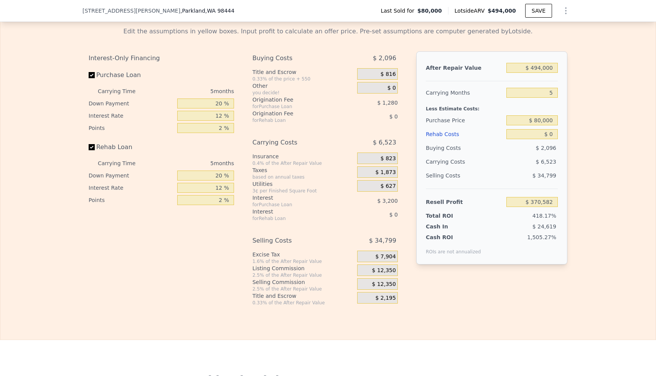
scroll to position [1189, 0]
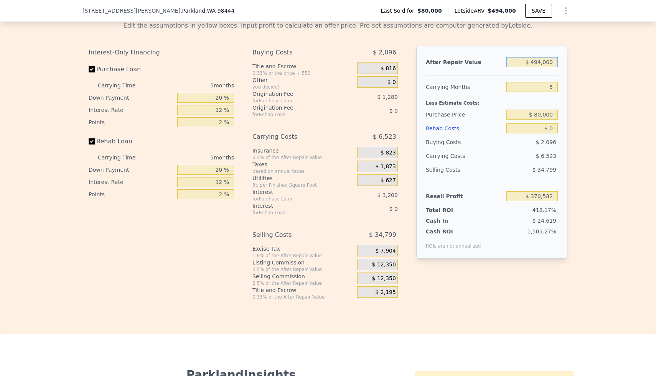
click at [541, 65] on input "$ 494,000" at bounding box center [531, 62] width 51 height 10
type input "$ 5"
type input "-$ 88,341"
type input "$ 52"
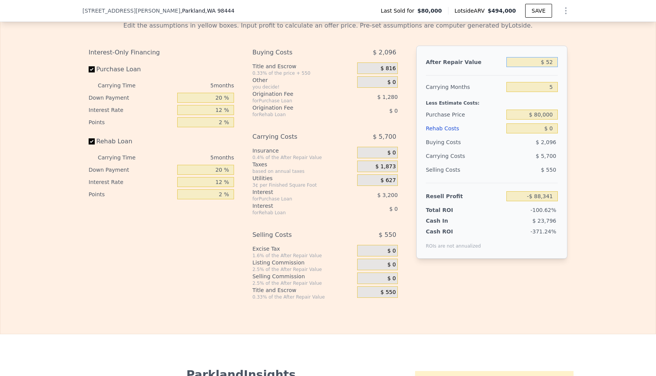
type input "-$ 88,297"
type input "$ 520"
type input "-$ 87,863"
type input "$ 5,200"
type input "-$ 83,515"
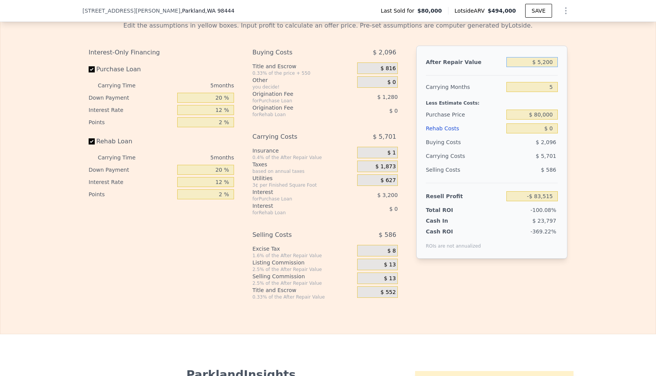
type input "$ 52,000"
type input "-$ 40,038"
type input "$ 520,000"
type input "$ 394,735"
type input "$ 520,000"
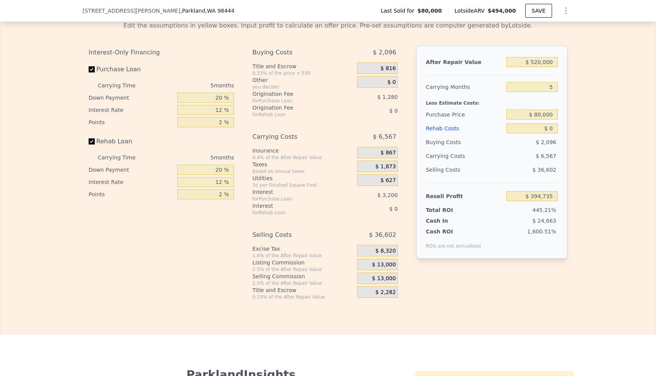
click at [623, 107] on div "Edit the assumptions in yellow boxes. Input profit to calculate an offer price.…" at bounding box center [327, 157] width 655 height 285
click at [548, 116] on input "$ 80,000" at bounding box center [531, 115] width 51 height 10
type input "$ 195,000"
click at [582, 119] on div "Edit the assumptions in yellow boxes. Input profit to calculate an offer price.…" at bounding box center [327, 157] width 655 height 285
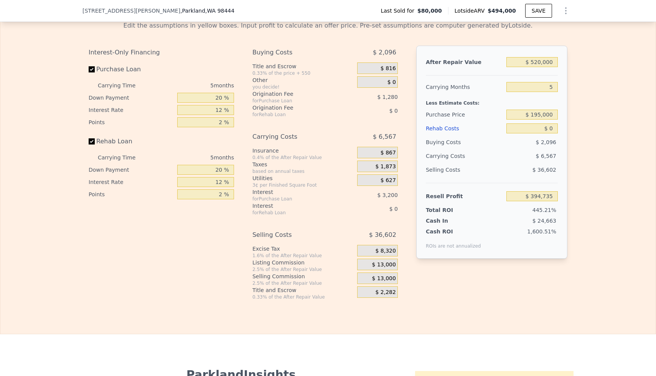
type input "$ 272,912"
click at [550, 130] on input "$ 0" at bounding box center [531, 128] width 51 height 10
type input "$ 20"
type input "$ 272,892"
type input "$ 200"
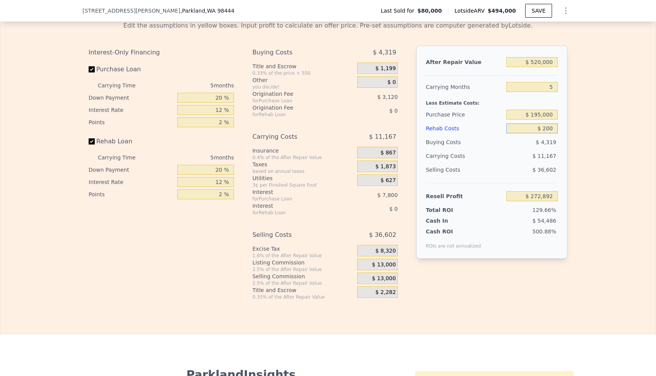
type input "$ 272,699"
type input "$ 2,000"
type input "$ 270,800"
type input "$ 20,000"
type input "$ 251,792"
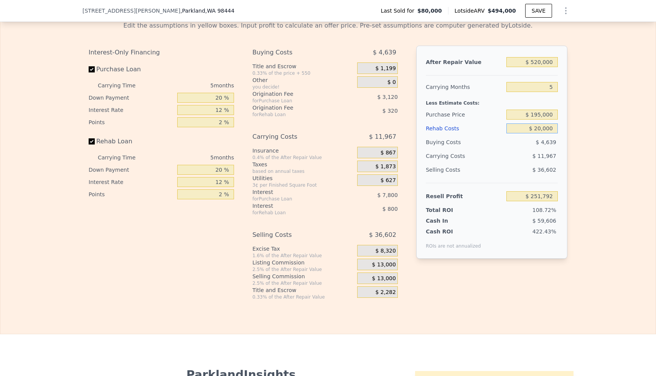
type input "$ 200,000"
type input "$ 61,712"
type input "$ 200,000"
